Goal: Transaction & Acquisition: Purchase product/service

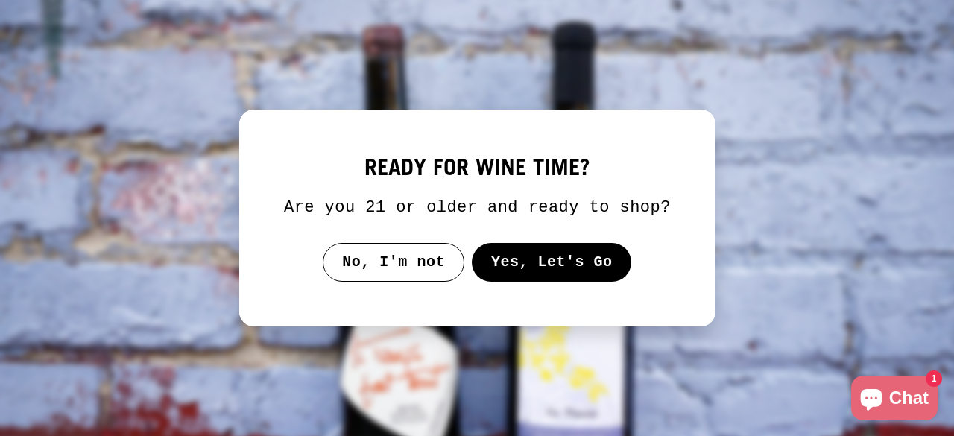
click at [560, 268] on button "Yes, Let's Go" at bounding box center [551, 262] width 160 height 39
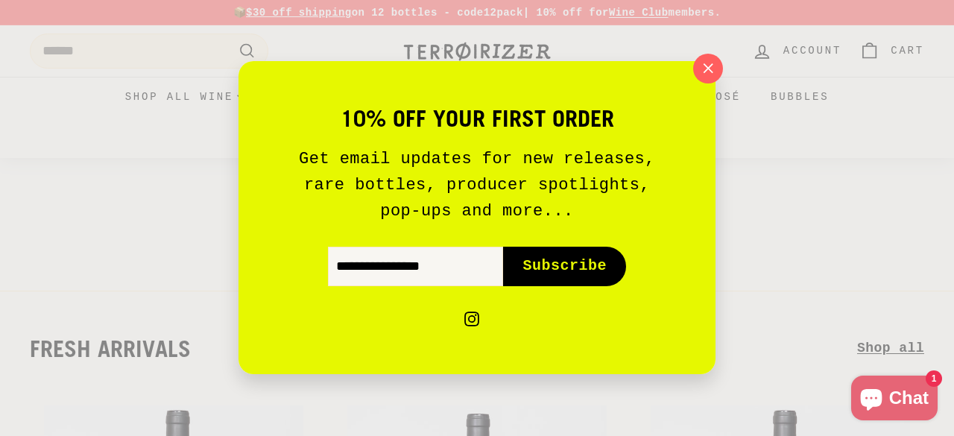
drag, startPoint x: 715, startPoint y: 68, endPoint x: 668, endPoint y: 117, distance: 68.0
click at [713, 69] on icon "button" at bounding box center [708, 68] width 21 height 21
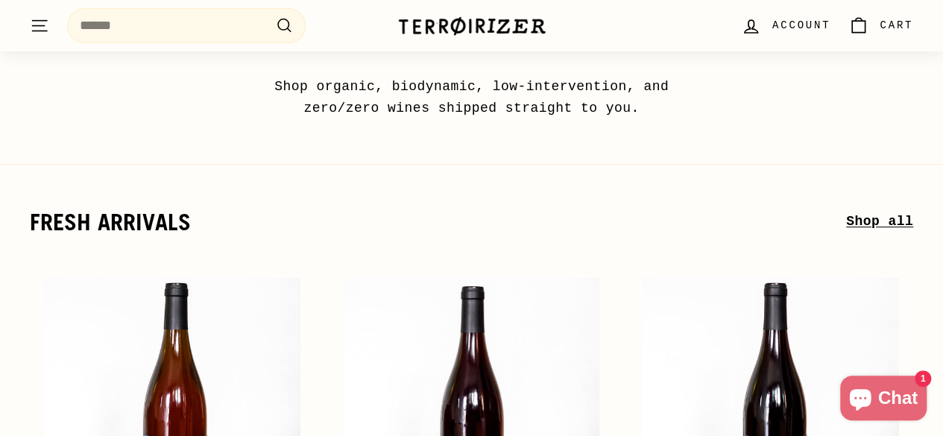
scroll to position [149, 0]
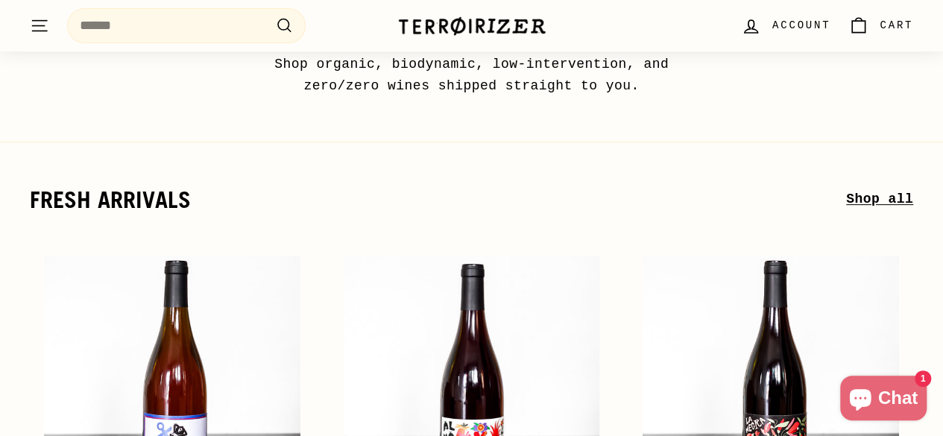
click at [871, 201] on link "Shop all" at bounding box center [879, 200] width 67 height 22
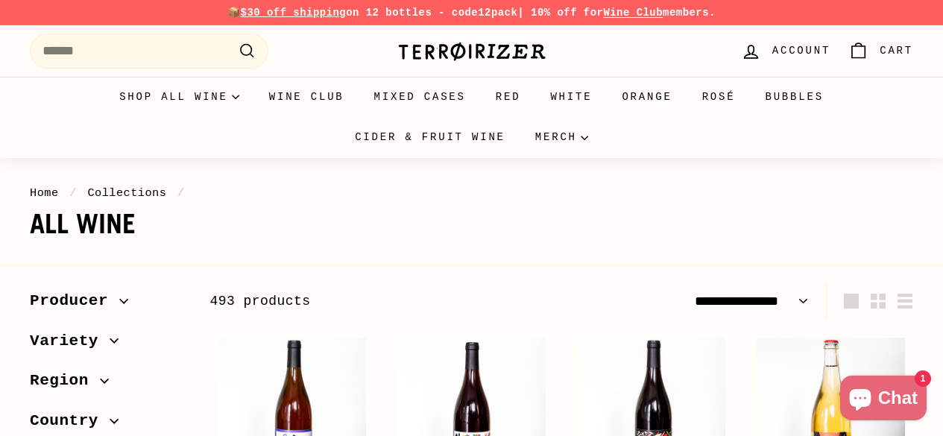
select select "**********"
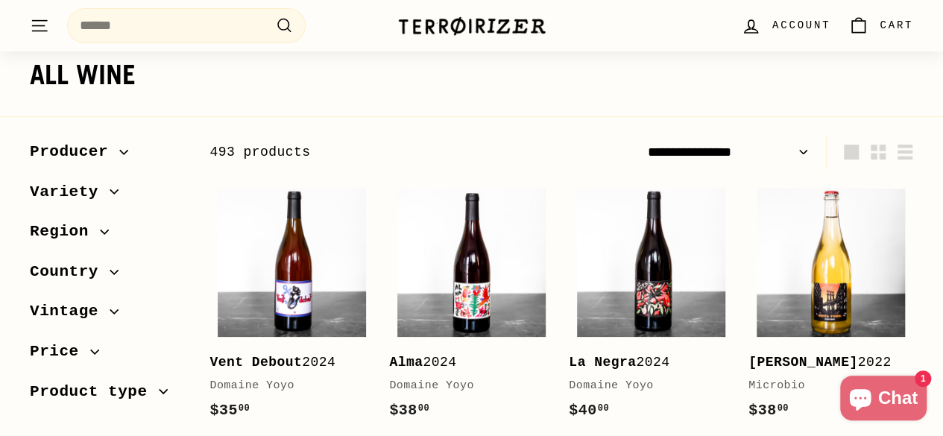
scroll to position [224, 0]
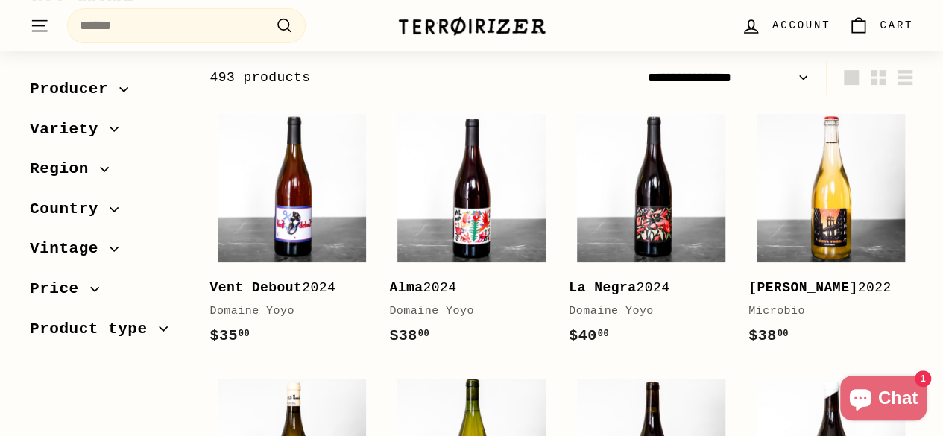
click at [110, 130] on icon "button" at bounding box center [114, 128] width 9 height 9
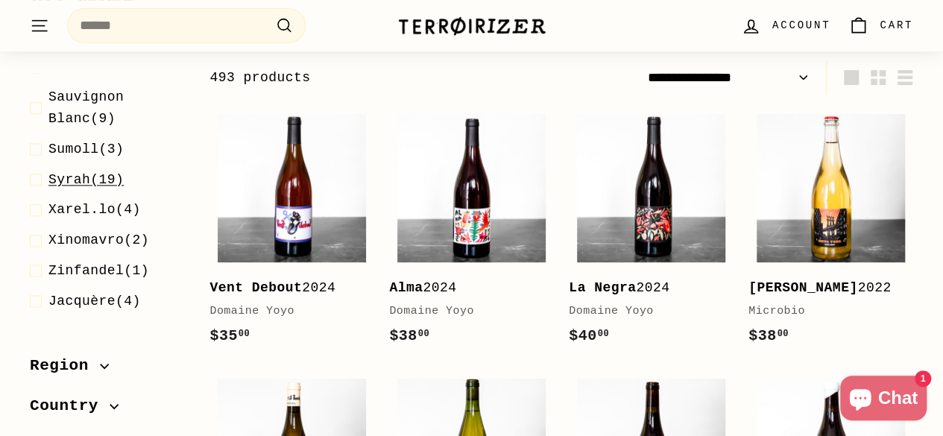
scroll to position [1044, 0]
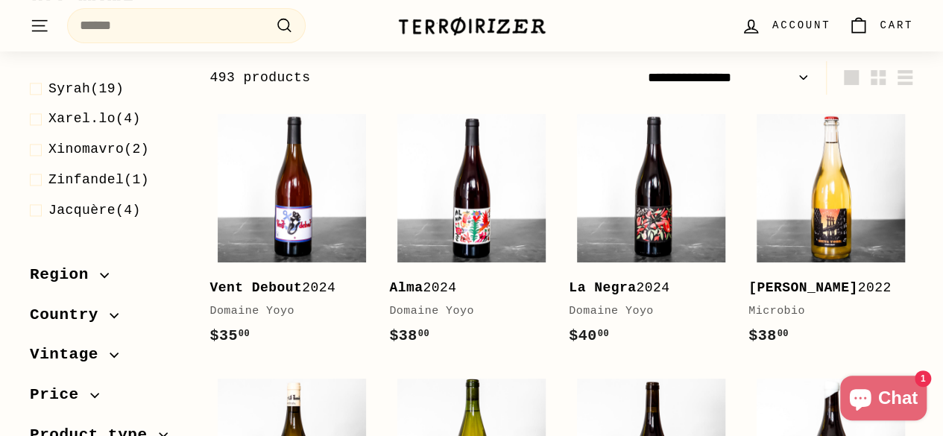
click at [92, 270] on span "Region" at bounding box center [65, 274] width 70 height 25
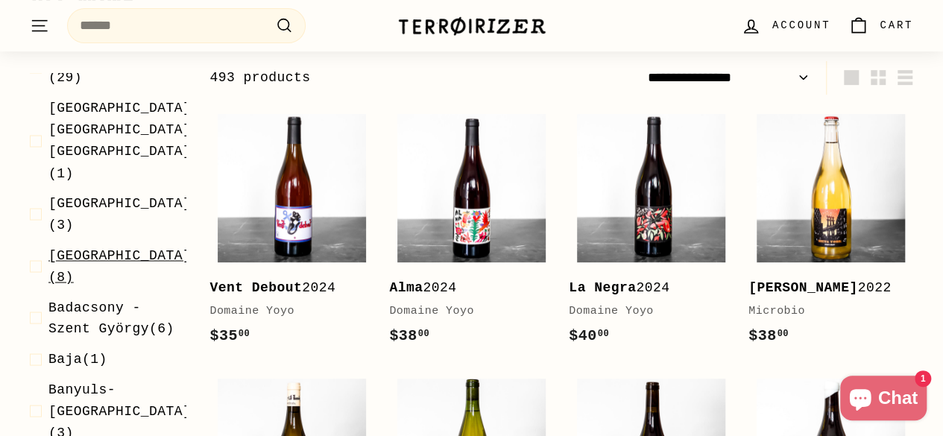
scroll to position [1342, 0]
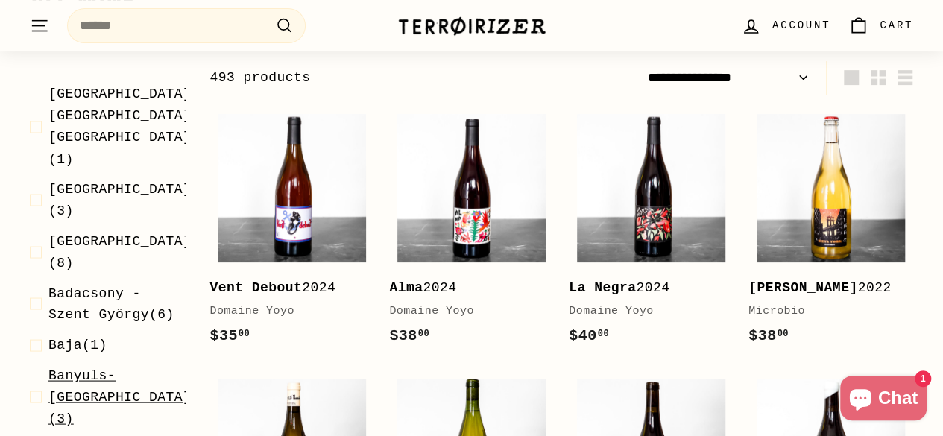
drag, startPoint x: 111, startPoint y: 314, endPoint x: 78, endPoint y: 309, distance: 33.8
click at [78, 367] on span "Banyuls-[GEOGRAPHIC_DATA]" at bounding box center [119, 385] width 142 height 37
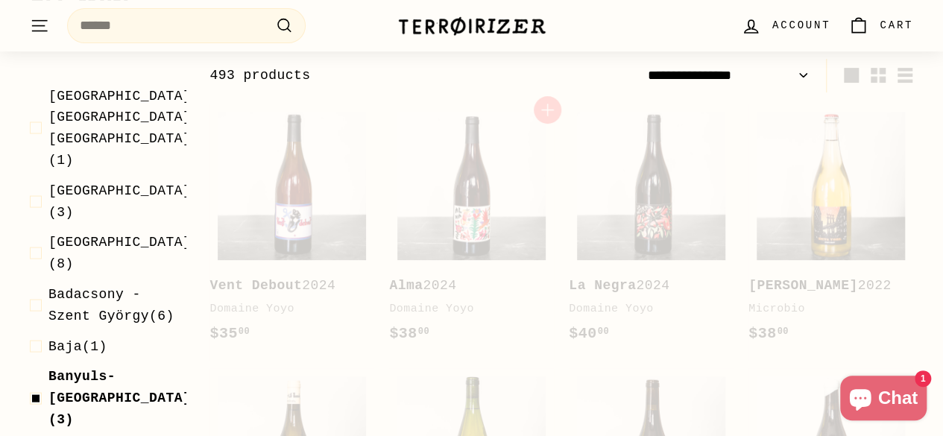
select select "**********"
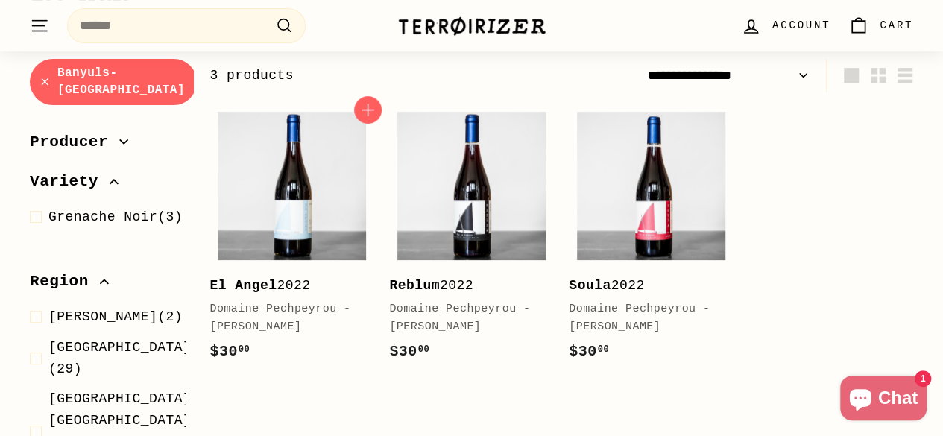
click at [282, 287] on div "El Angel 2022" at bounding box center [284, 286] width 150 height 22
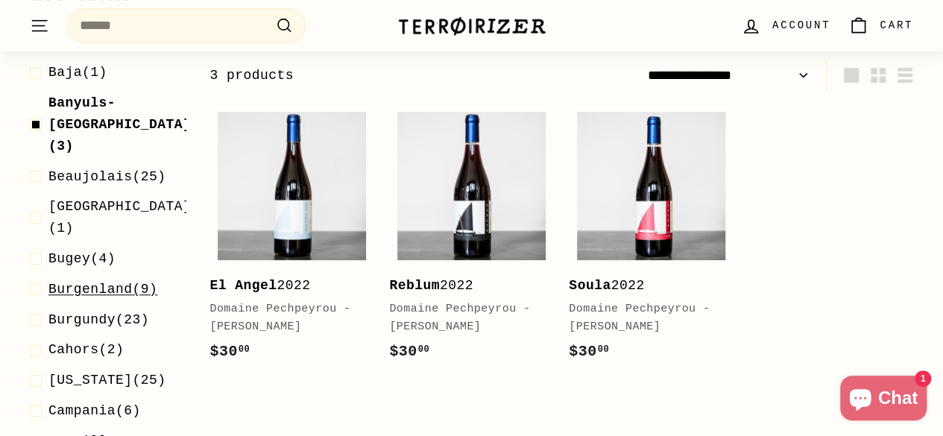
scroll to position [596, 0]
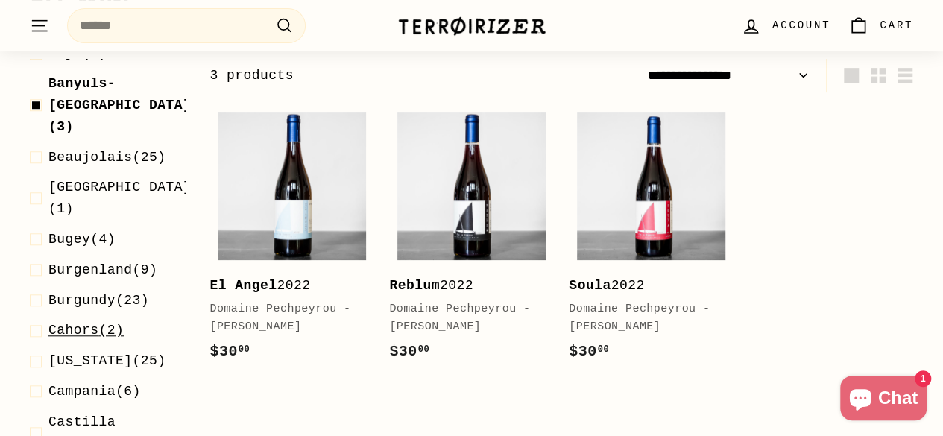
click at [66, 323] on span "Cahors" at bounding box center [73, 330] width 51 height 15
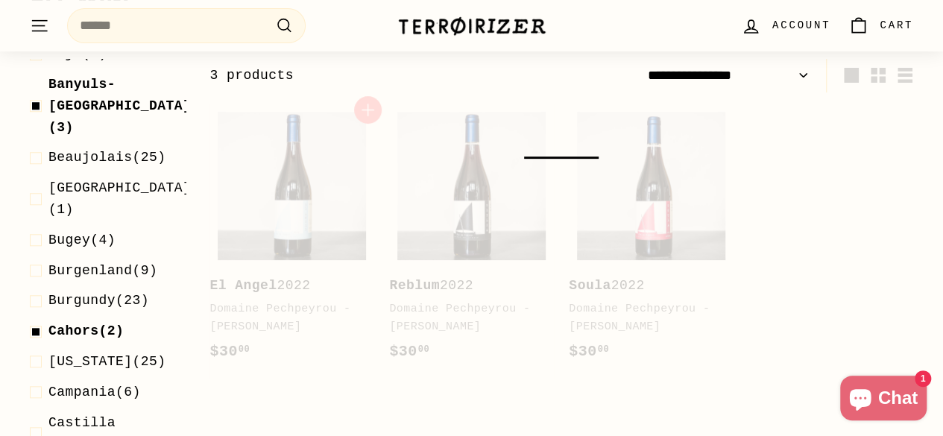
select select "**********"
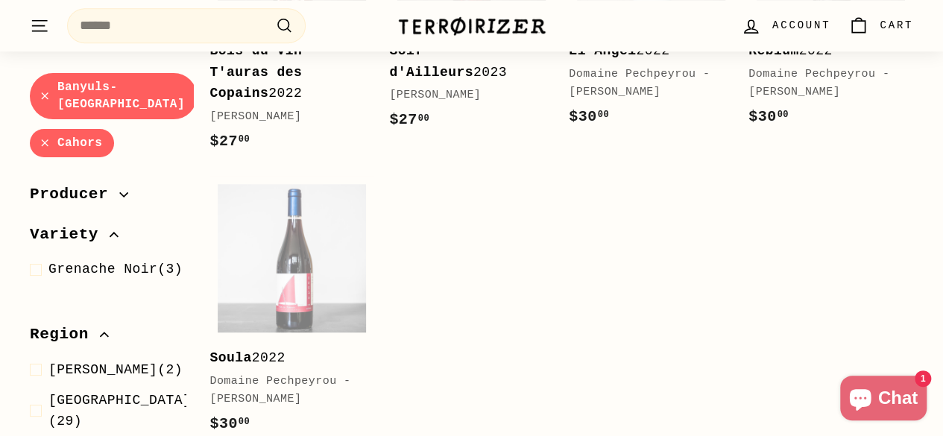
scroll to position [375, 0]
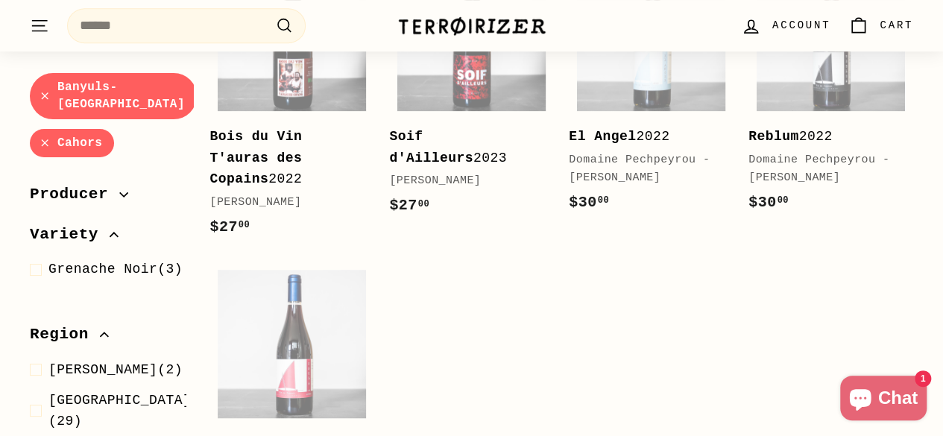
click at [290, 129] on b "Bois du Vin T'auras des Copains" at bounding box center [255, 158] width 92 height 58
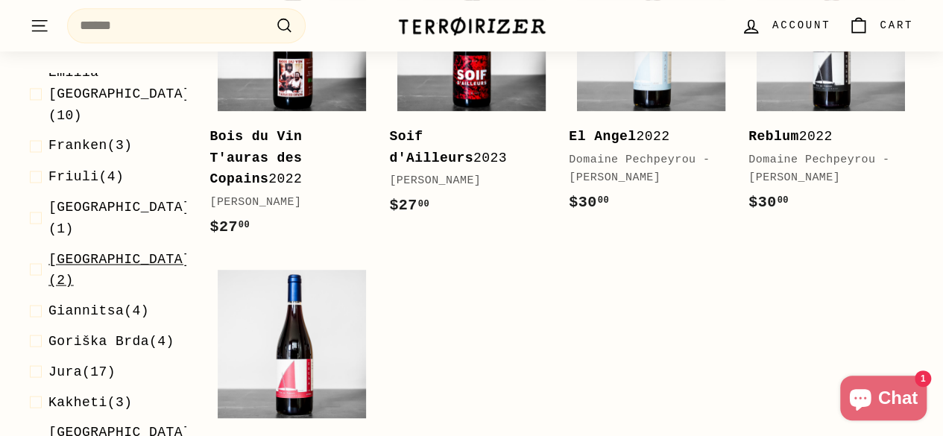
scroll to position [1342, 0]
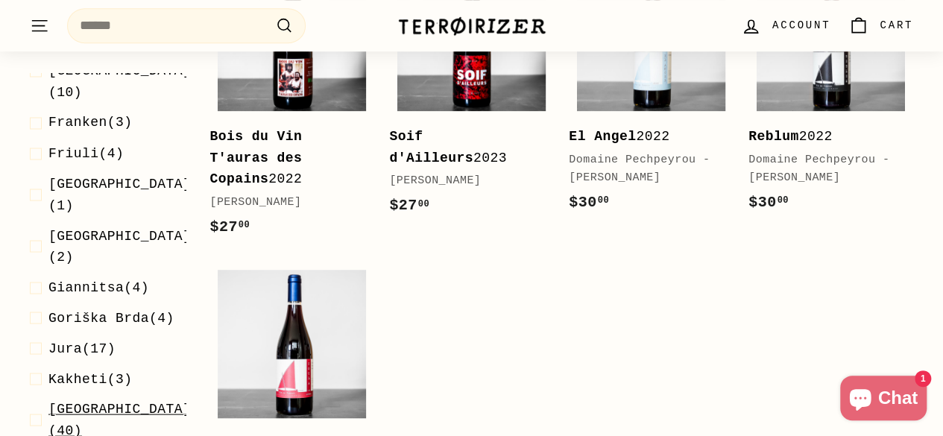
click at [104, 401] on span "[GEOGRAPHIC_DATA]" at bounding box center [119, 408] width 142 height 15
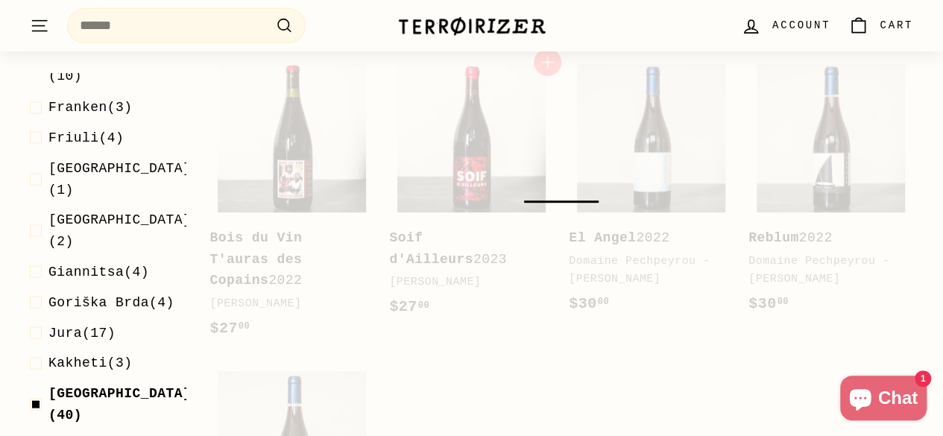
scroll to position [226, 0]
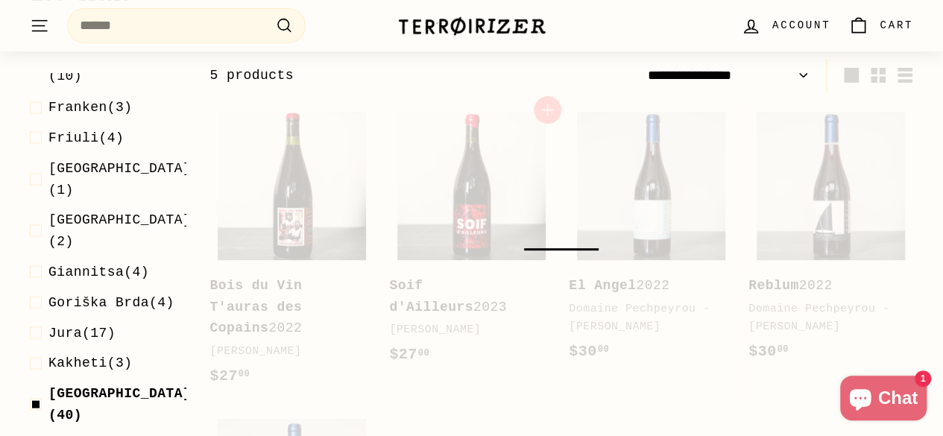
select select "**********"
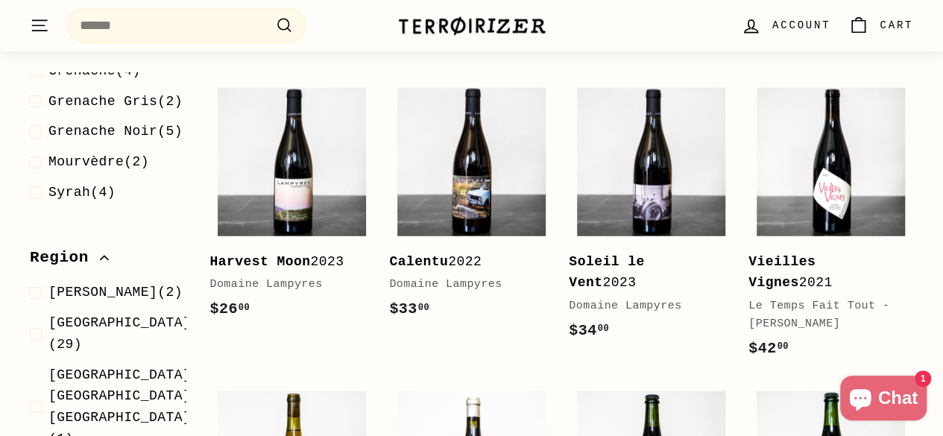
scroll to position [447, 0]
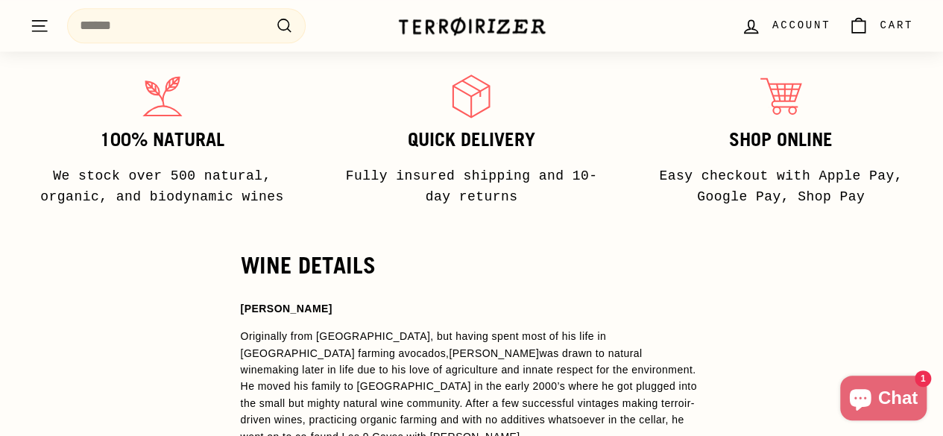
scroll to position [1044, 0]
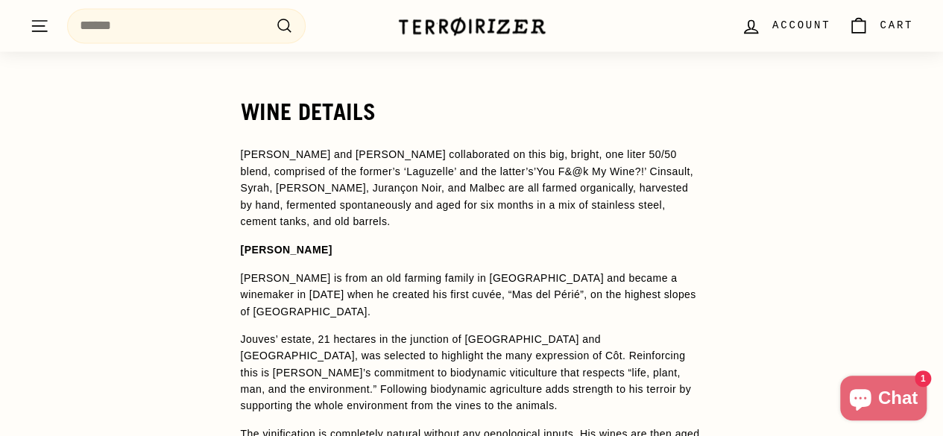
scroll to position [1193, 0]
